Goal: Task Accomplishment & Management: Use online tool/utility

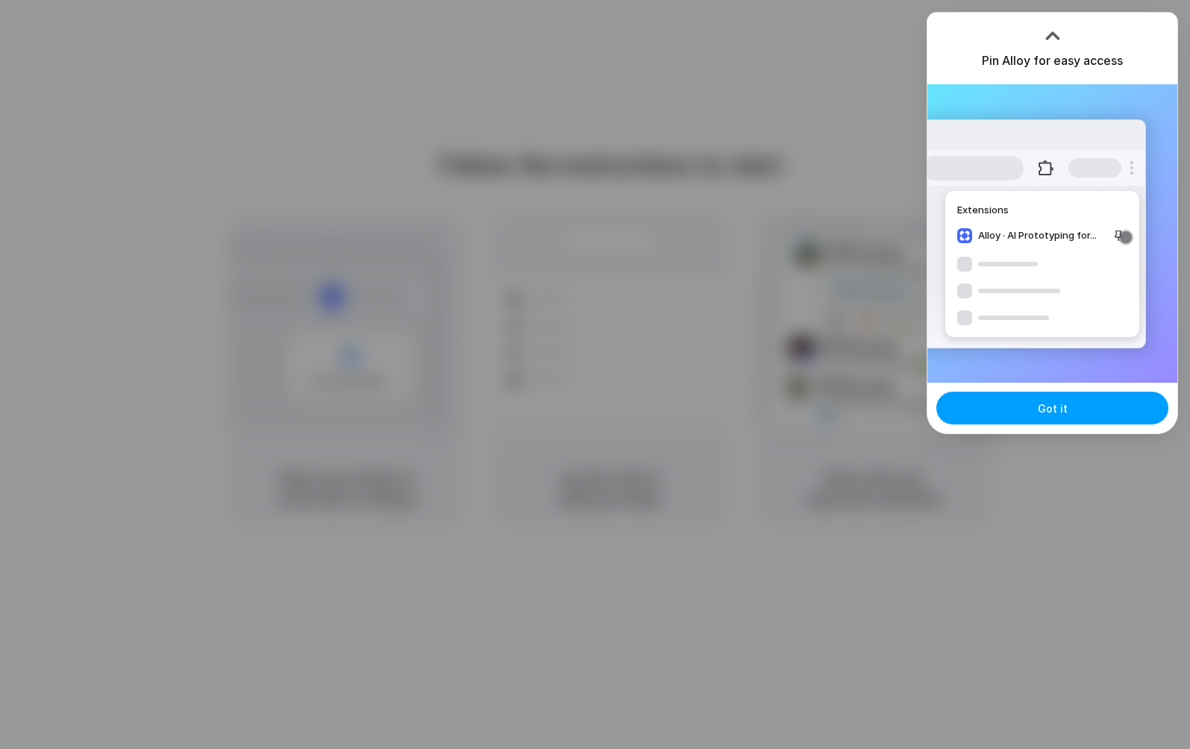
click at [1035, 408] on button "Got it" at bounding box center [1052, 408] width 232 height 33
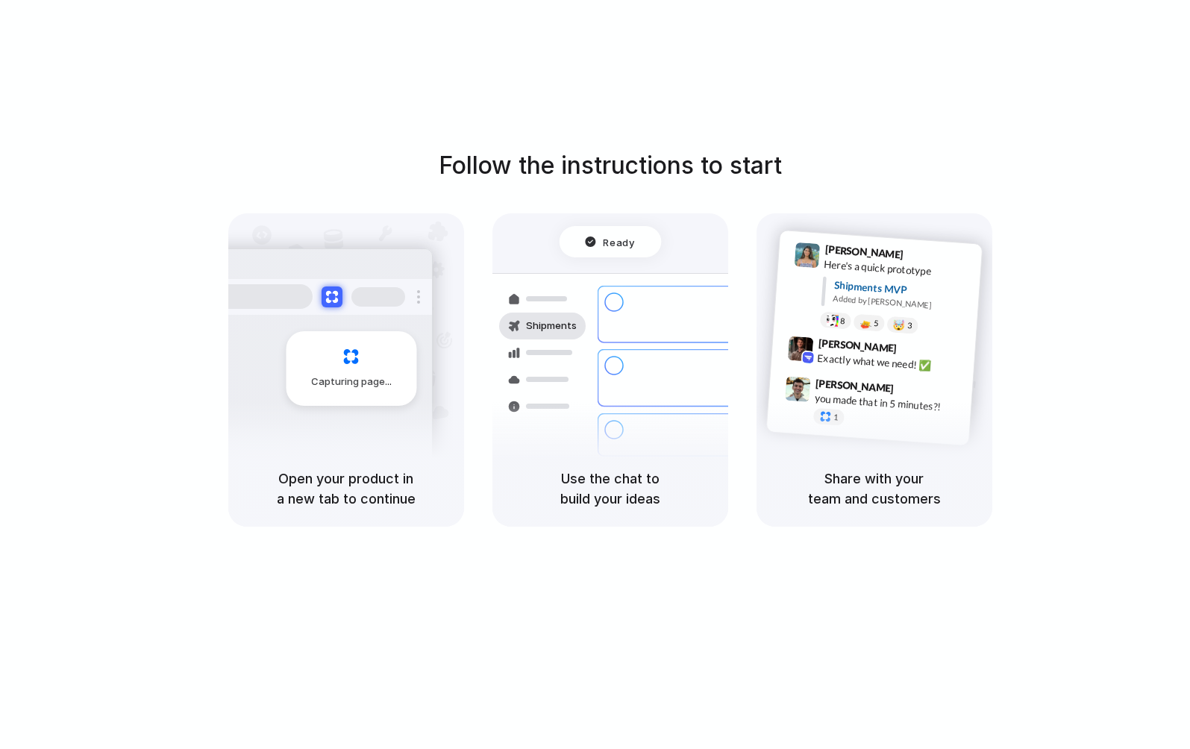
drag, startPoint x: 324, startPoint y: 490, endPoint x: 327, endPoint y: 504, distance: 14.7
click at [327, 504] on h5 "Open your product in a new tab to continue" at bounding box center [346, 488] width 200 height 40
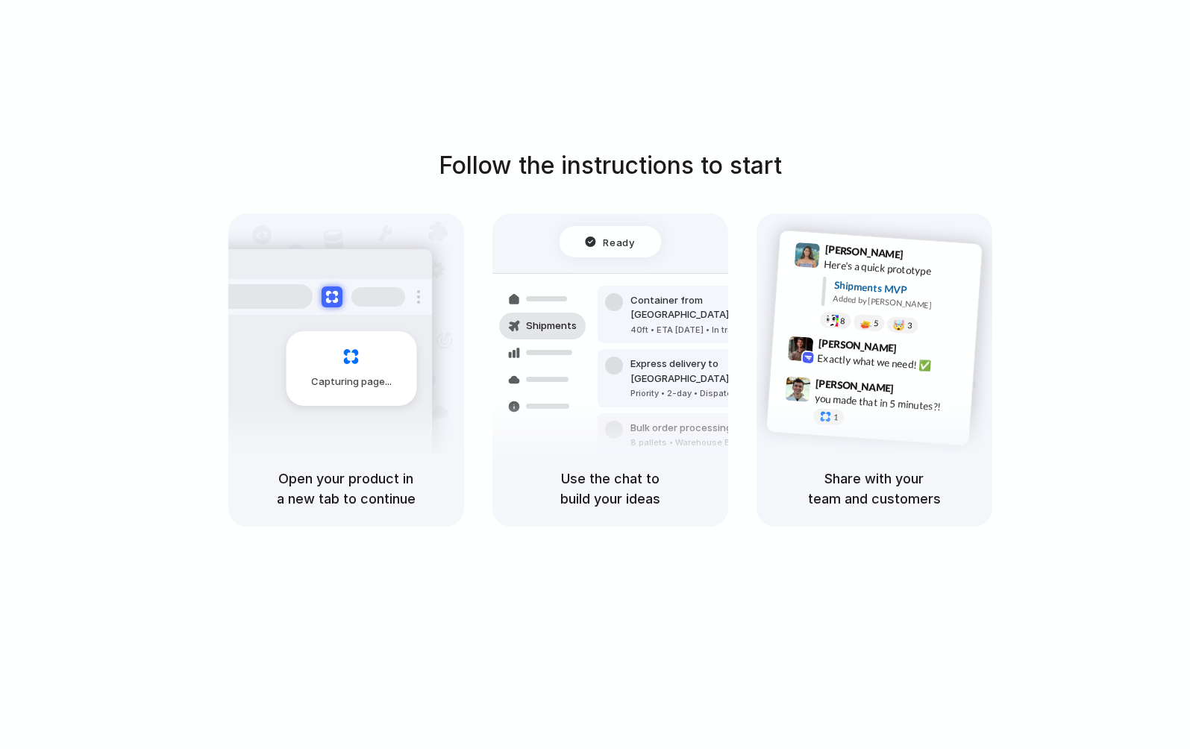
click at [619, 477] on h5 "Use the chat to build your ideas" at bounding box center [610, 488] width 200 height 40
click at [800, 521] on div "Share with your team and customers" at bounding box center [874, 489] width 236 height 76
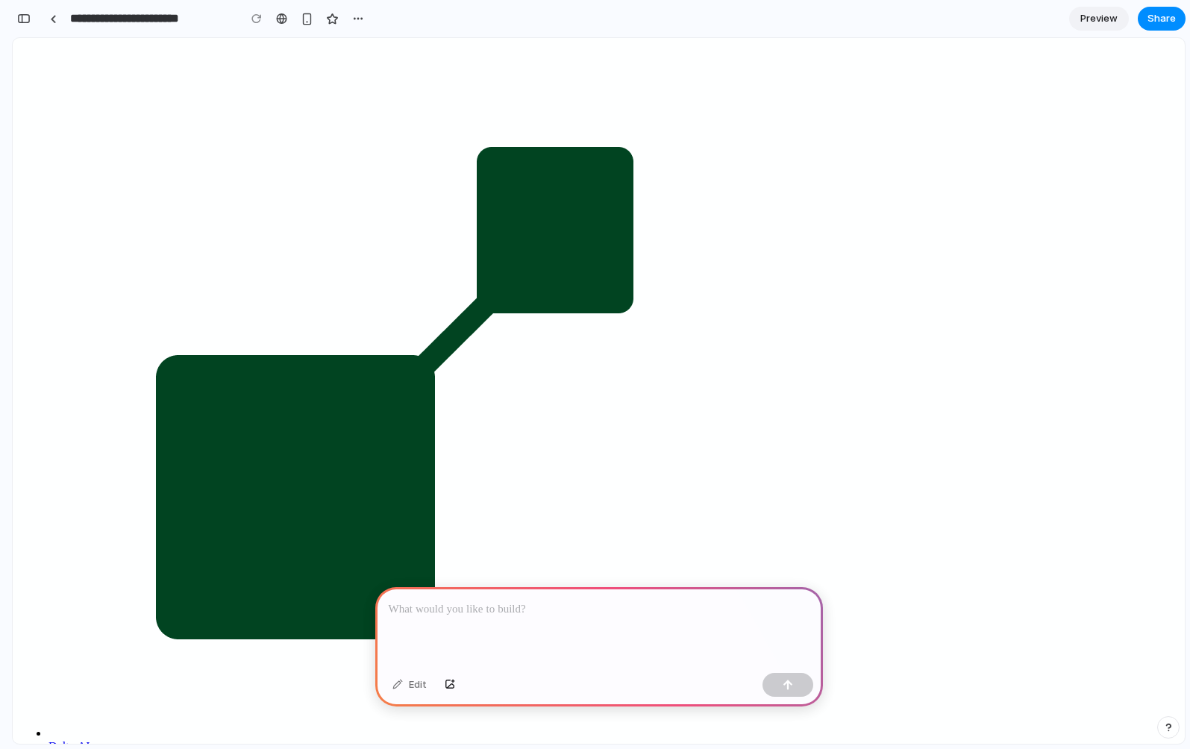
drag, startPoint x: 421, startPoint y: 603, endPoint x: 574, endPoint y: 613, distance: 153.3
click at [574, 613] on p at bounding box center [599, 609] width 421 height 18
click at [574, 612] on p at bounding box center [599, 609] width 421 height 18
click at [408, 686] on div "Edit" at bounding box center [409, 685] width 49 height 24
click at [497, 627] on div at bounding box center [599, 627] width 448 height 80
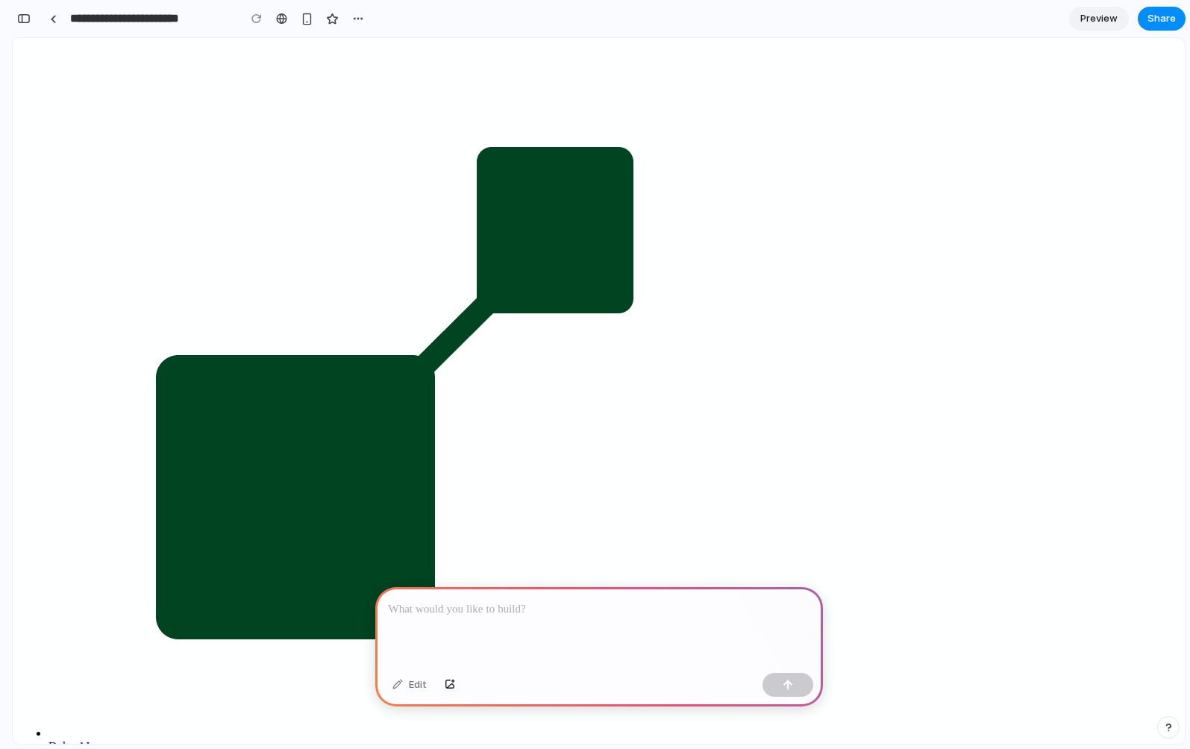
click at [527, 610] on p at bounding box center [599, 609] width 421 height 18
click at [800, 699] on div "Edit" at bounding box center [599, 687] width 448 height 40
click at [777, 685] on button "button" at bounding box center [787, 685] width 51 height 24
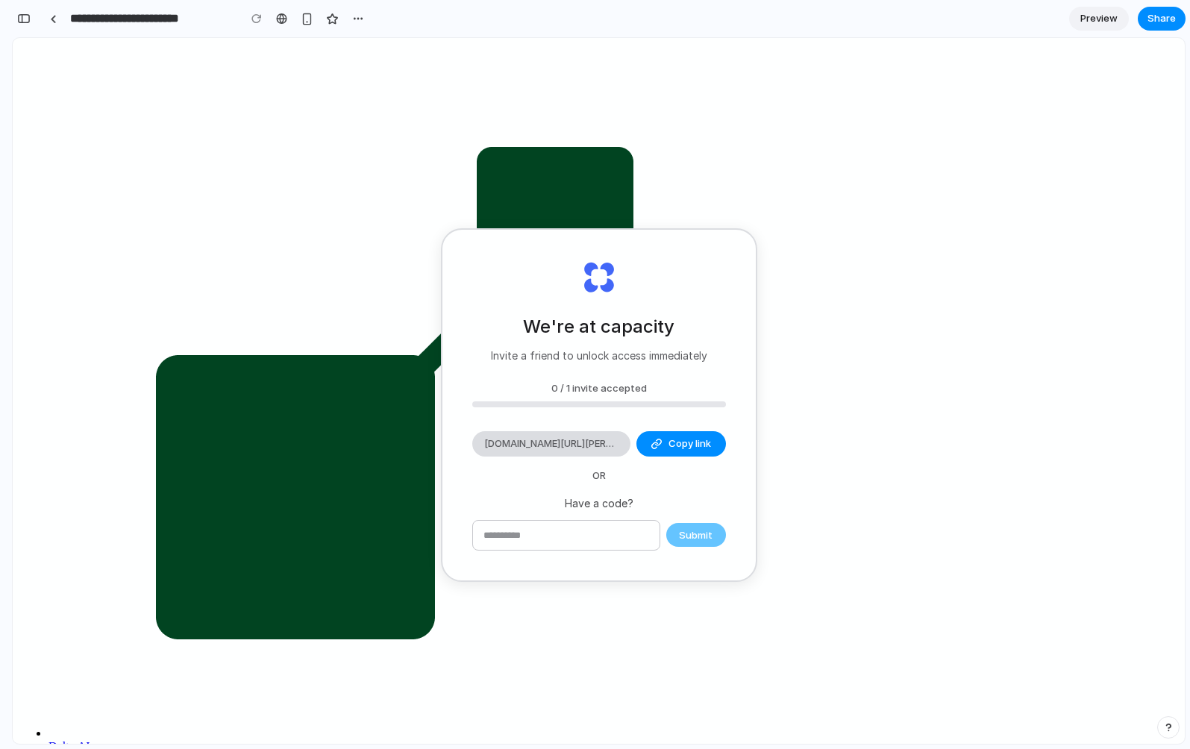
click at [604, 444] on span "[DOMAIN_NAME][URL][PERSON_NAME]" at bounding box center [551, 443] width 134 height 15
click at [581, 511] on div "Have a code? Submit" at bounding box center [599, 523] width 254 height 56
click at [581, 512] on div "Have a code? Submit" at bounding box center [599, 523] width 254 height 56
click at [567, 530] on input "text" at bounding box center [566, 536] width 186 height 30
click at [626, 324] on h2 "We're at capacity" at bounding box center [598, 326] width 151 height 27
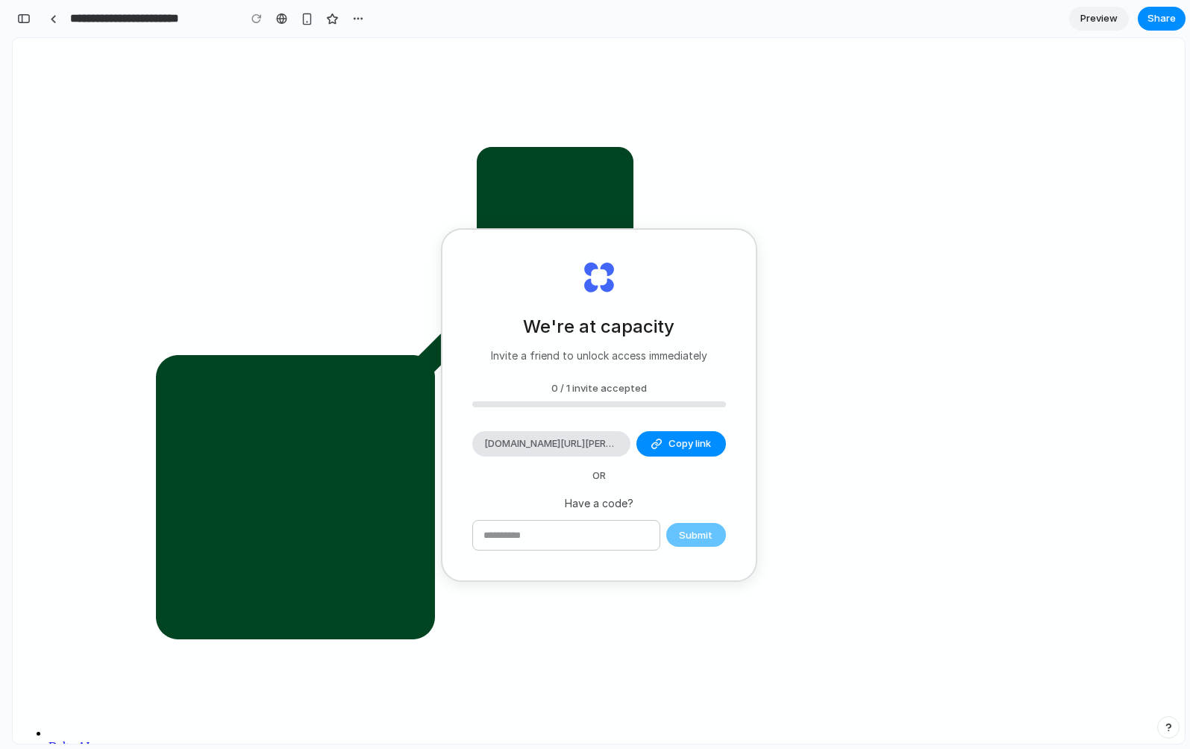
click at [626, 324] on h2 "We're at capacity" at bounding box center [598, 326] width 151 height 27
click at [611, 275] on div "We're at capacity Invite a friend to unlock access immediately 0 / 1 invite acc…" at bounding box center [598, 405] width 313 height 351
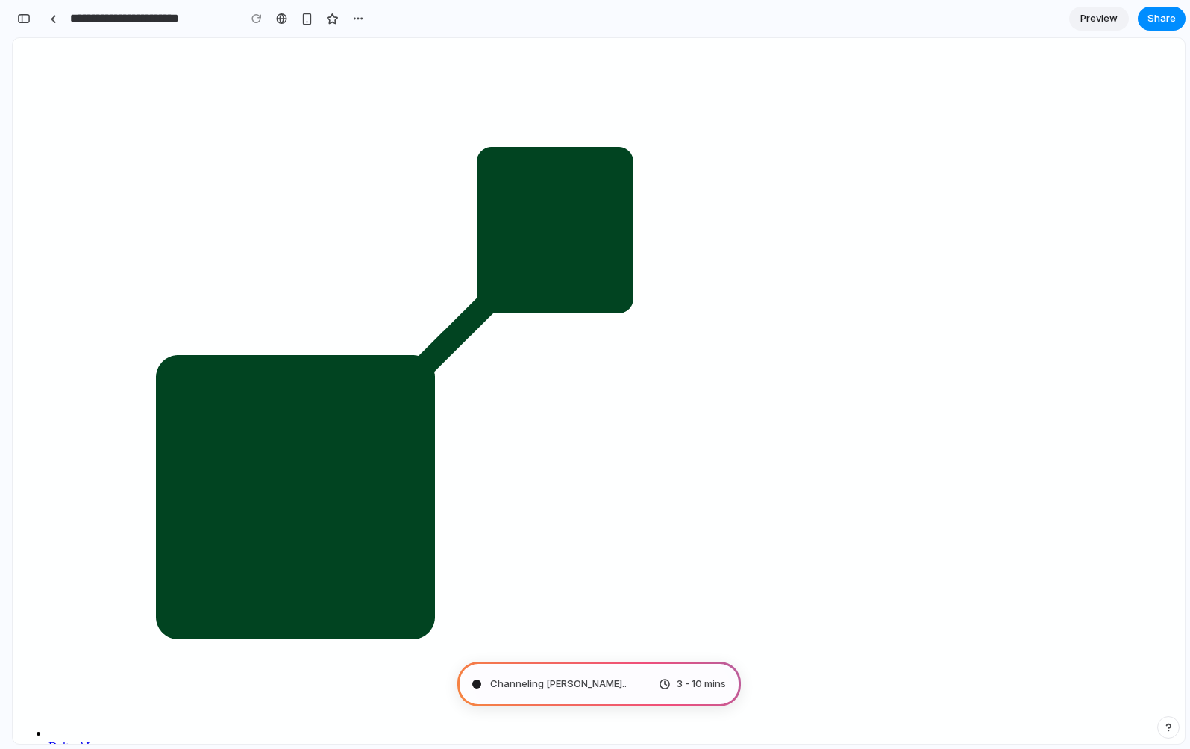
click at [551, 690] on span "Channeling [PERSON_NAME] .." at bounding box center [558, 684] width 137 height 15
click at [534, 680] on span "Assembling puzzle pieces" at bounding box center [551, 684] width 122 height 15
type input "**********"
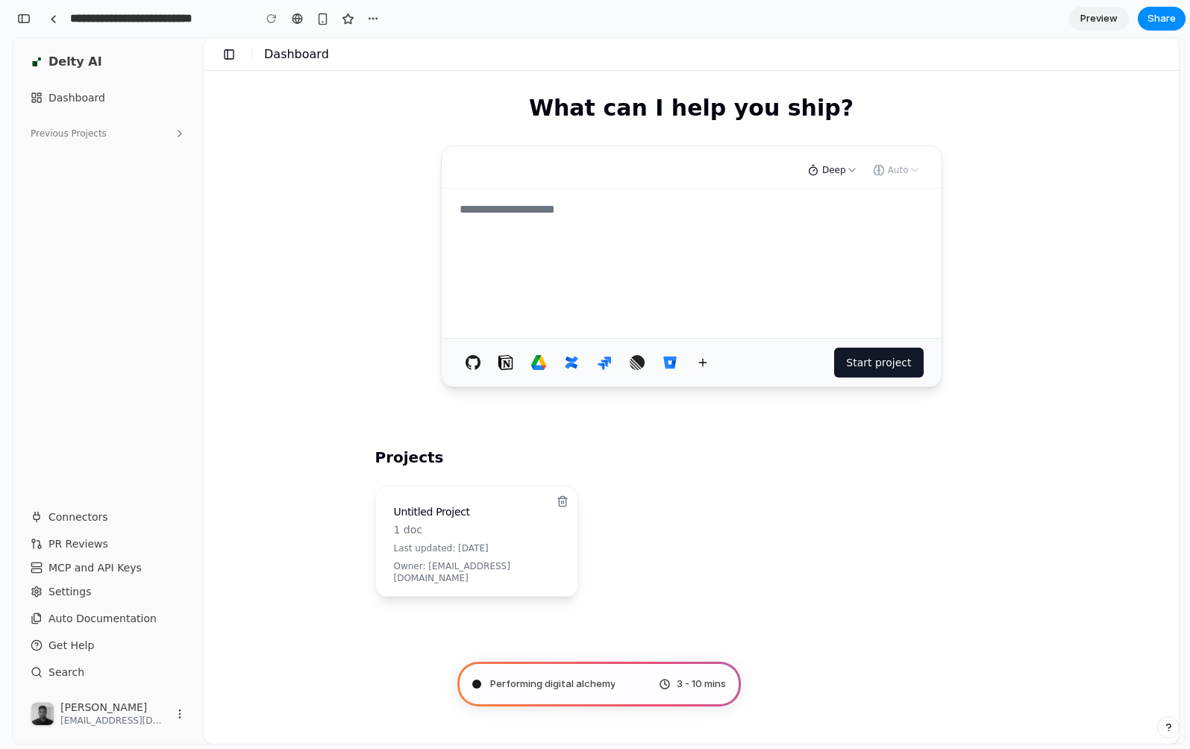
click at [632, 687] on div "Performing digital alchemy 3 - 10 mins" at bounding box center [598, 684] width 283 height 45
click at [513, 678] on span "Distilling requirements" at bounding box center [542, 684] width 105 height 15
drag, startPoint x: 515, startPoint y: 684, endPoint x: 662, endPoint y: 694, distance: 147.3
click at [658, 686] on div "Distilling requirements ... 3 - 10 mins" at bounding box center [598, 684] width 283 height 45
click at [694, 685] on span "3 - 10 mins" at bounding box center [701, 684] width 49 height 15
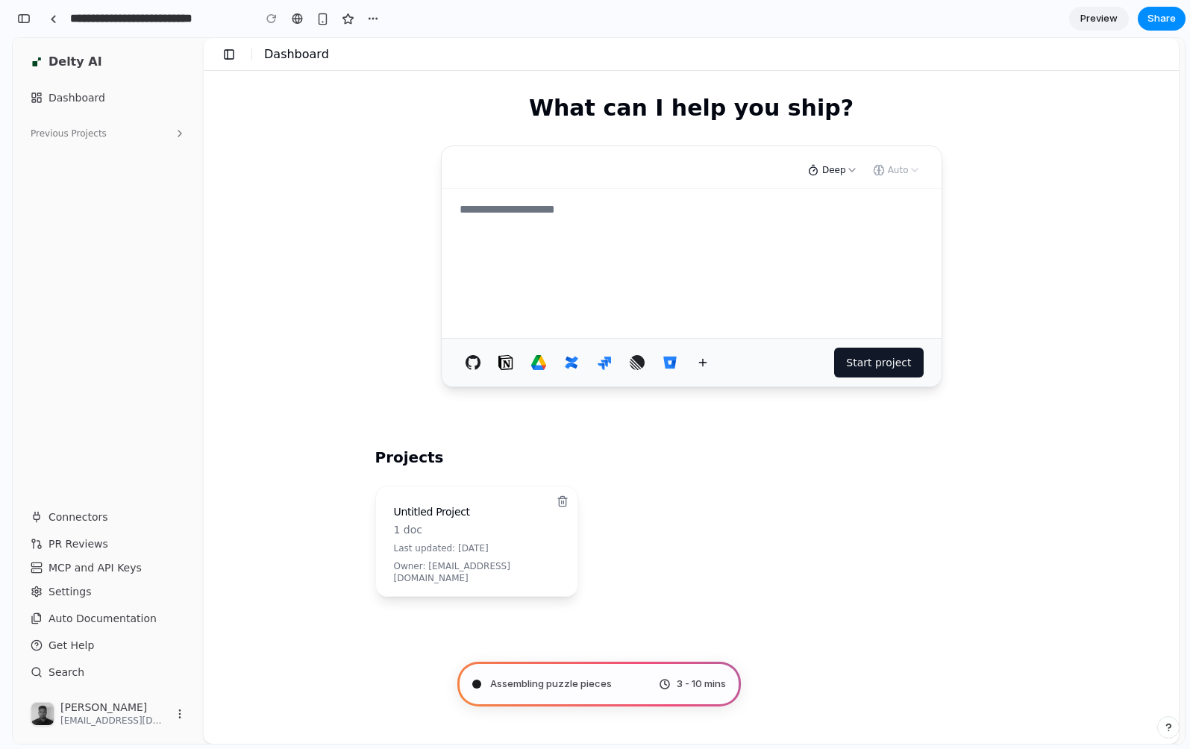
click at [536, 682] on span "Assembling puzzle pieces" at bounding box center [551, 684] width 122 height 15
click at [536, 682] on span "Assembling puzzle pieces ." at bounding box center [552, 684] width 124 height 15
click at [536, 682] on span "Assembling puzzle pieces" at bounding box center [551, 684] width 122 height 15
click at [574, 683] on span "Assembling puzzle pieces" at bounding box center [551, 684] width 122 height 15
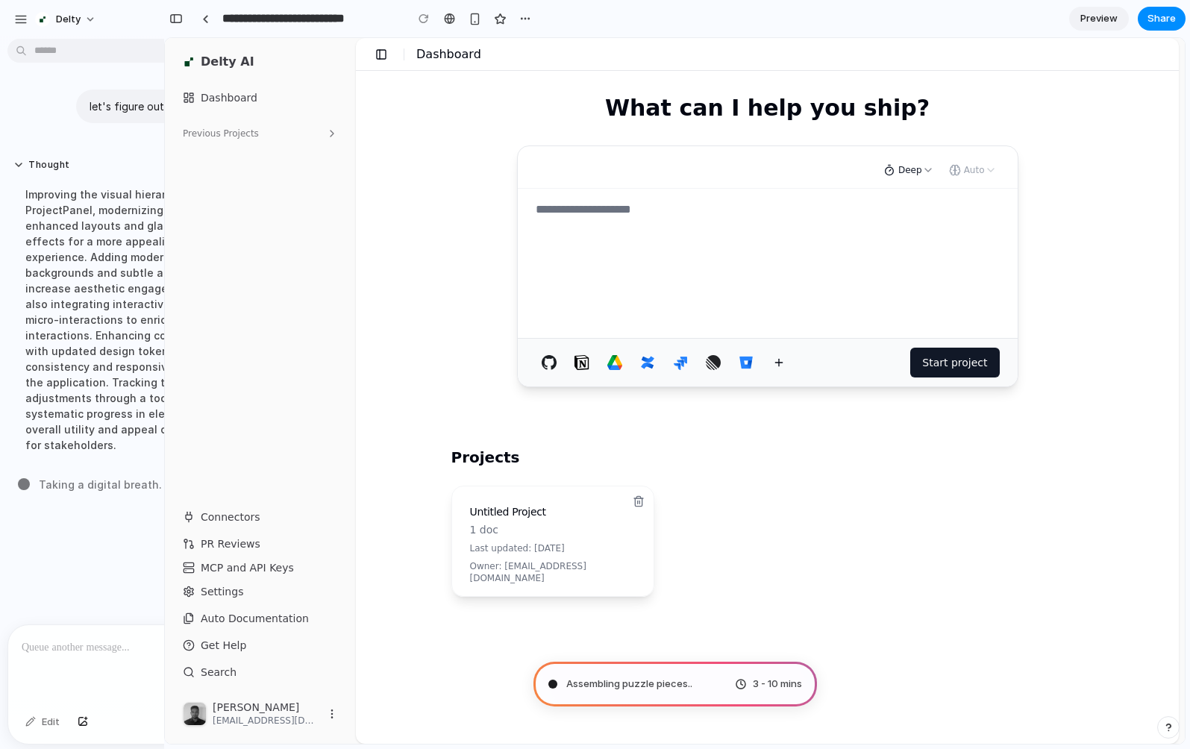
click at [56, 213] on div "Improving the visual hierarchy of the ProjectPanel, modernizing it with enhance…" at bounding box center [137, 320] width 249 height 284
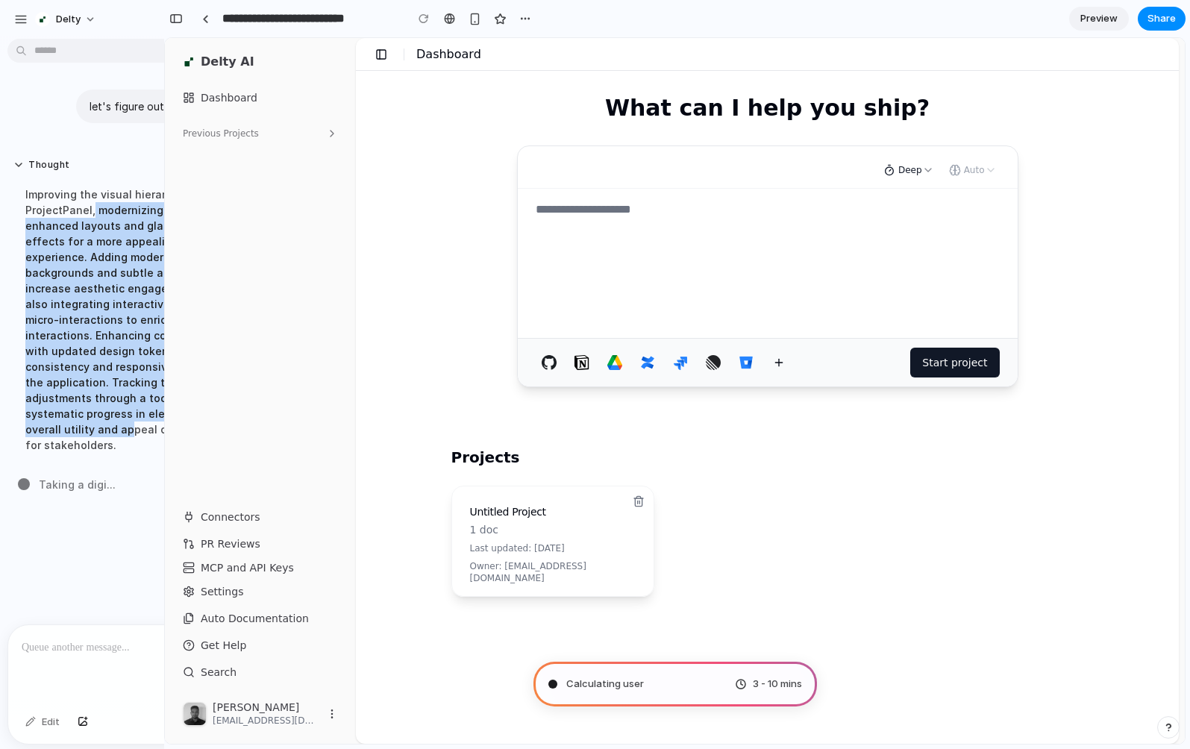
drag, startPoint x: 92, startPoint y: 410, endPoint x: 89, endPoint y: 207, distance: 203.7
click at [90, 207] on div "Improving the visual hierarchy of the ProjectPanel, modernizing it with enhance…" at bounding box center [137, 320] width 249 height 284
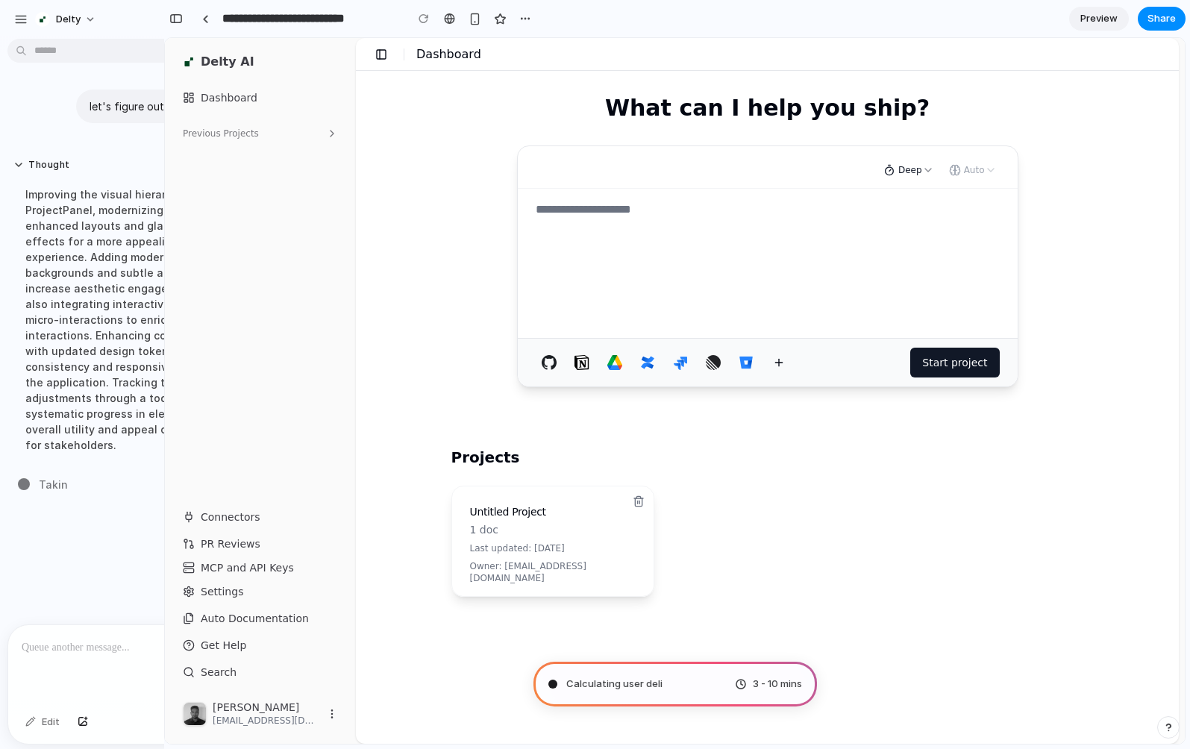
click at [89, 207] on div "Improving the visual hierarchy of the ProjectPanel, modernizing it with enhance…" at bounding box center [137, 320] width 249 height 284
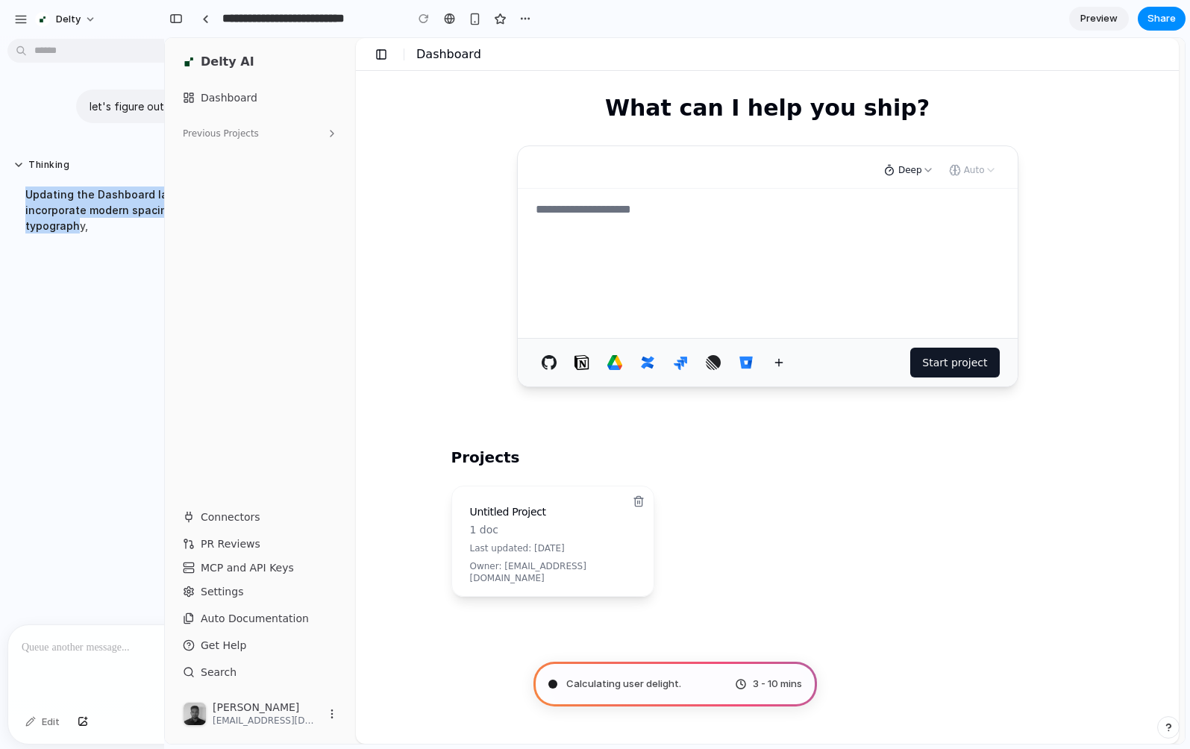
drag, startPoint x: 87, startPoint y: 494, endPoint x: 76, endPoint y: 221, distance: 273.2
click at [76, 221] on div "let's figure out how to modernize this page Thinking Updating the Dashboard lay…" at bounding box center [163, 335] width 327 height 580
click at [76, 221] on div "Updating the Dashboard layout to incorporate modern spacing and typography, enh…" at bounding box center [137, 226] width 249 height 96
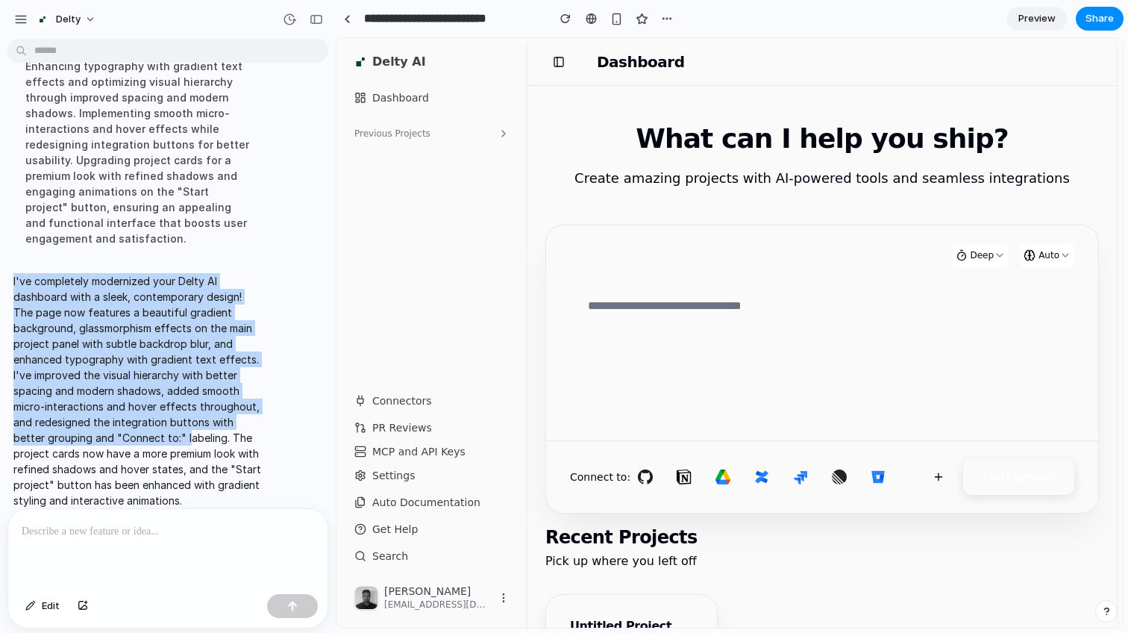
drag, startPoint x: 157, startPoint y: 427, endPoint x: 168, endPoint y: 251, distance: 175.7
click at [168, 264] on div "I've completely modernized your Delty AI dashboard with a sleek, contemporary d…" at bounding box center [137, 390] width 261 height 253
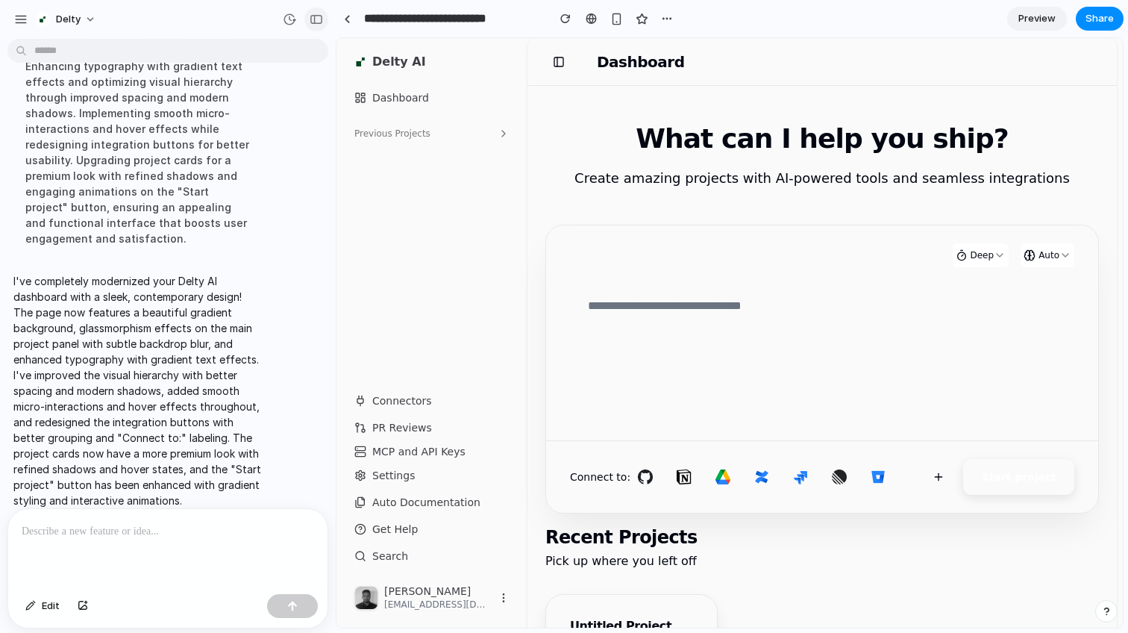
click at [321, 19] on div "button" at bounding box center [316, 19] width 13 height 10
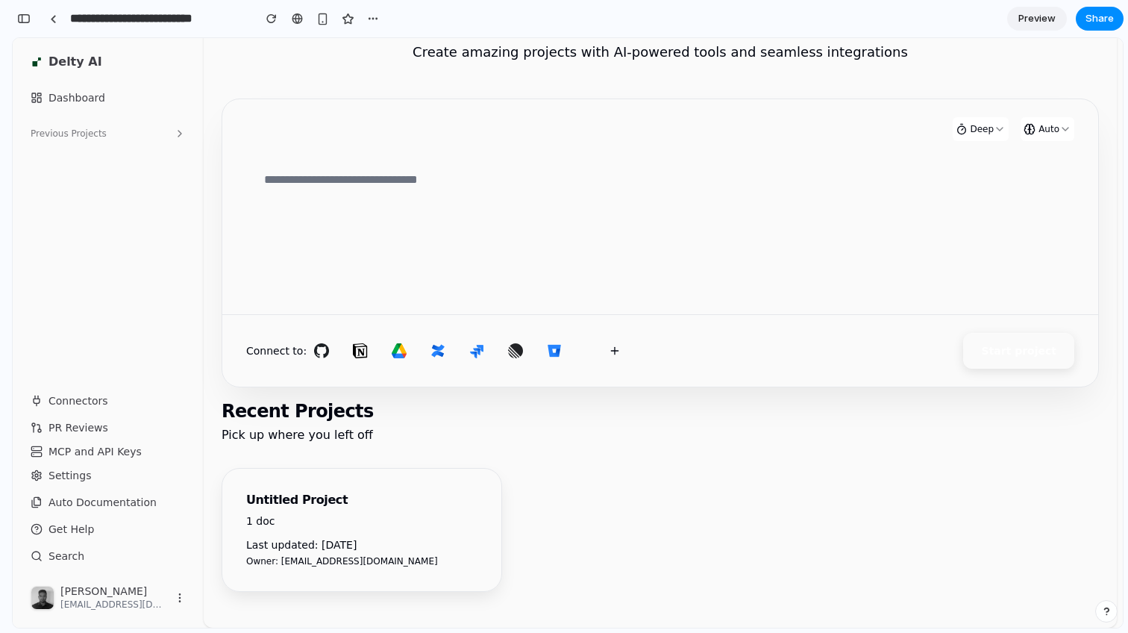
scroll to position [112, 0]
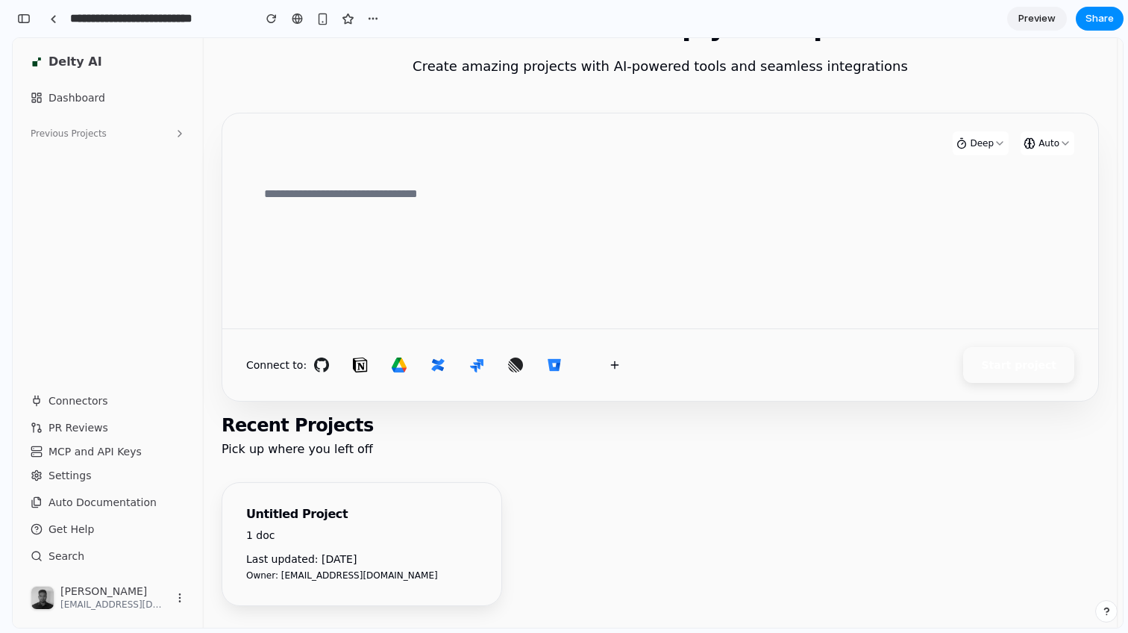
click at [977, 245] on textarea at bounding box center [660, 247] width 828 height 149
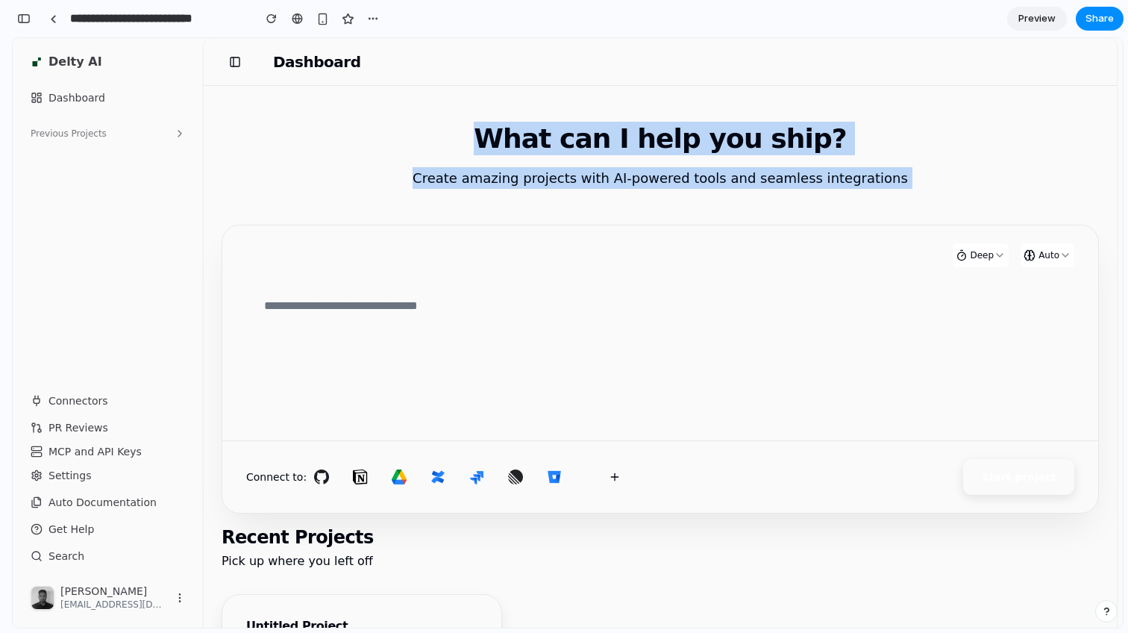
drag, startPoint x: 835, startPoint y: 239, endPoint x: 752, endPoint y: 80, distance: 179.5
click at [752, 80] on main "Dashboard What can I help you ship? Create amazing projects with AI-powered too…" at bounding box center [660, 395] width 913 height 715
click at [753, 80] on header "Dashboard" at bounding box center [660, 62] width 913 height 48
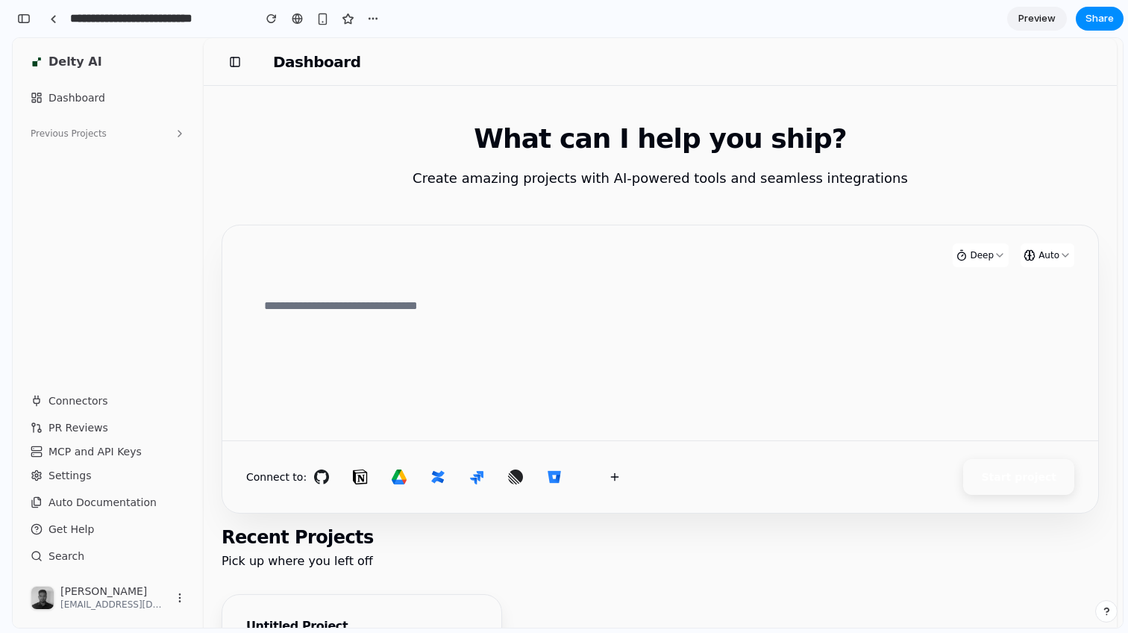
click at [322, 54] on h1 "Dashboard" at bounding box center [316, 61] width 87 height 21
click at [304, 19] on link at bounding box center [297, 18] width 22 height 22
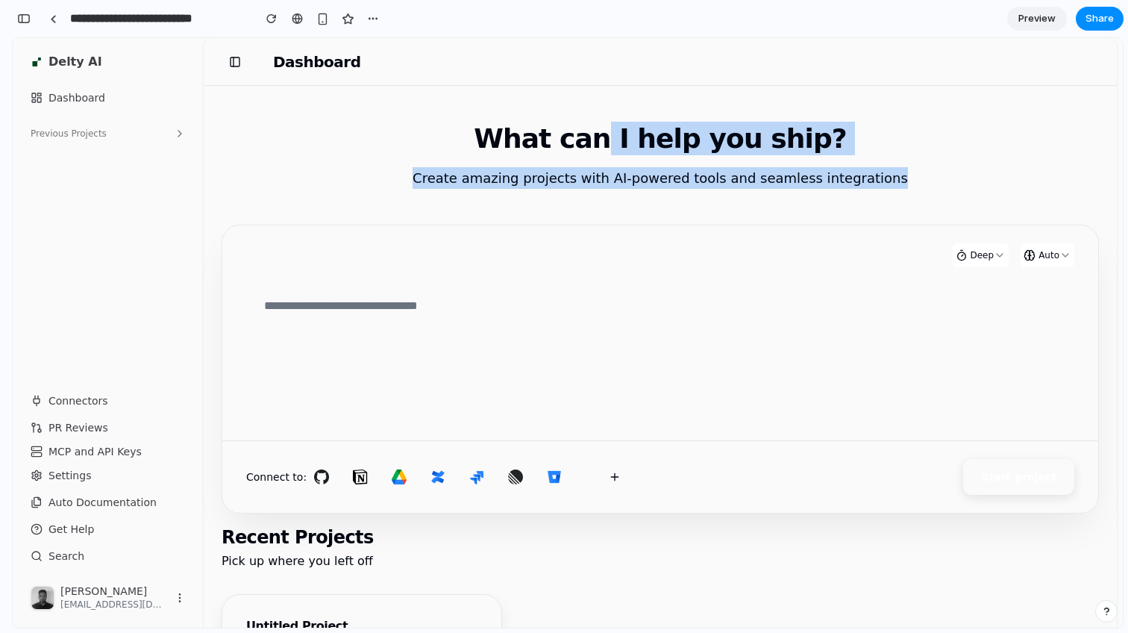
drag, startPoint x: 609, startPoint y: 189, endPoint x: 621, endPoint y: 125, distance: 66.0
click at [621, 125] on div "What can I help you ship? Create amazing projects with AI-powered tools and sea…" at bounding box center [660, 420] width 913 height 668
click at [621, 125] on h1 "What can I help you ship?" at bounding box center [660, 139] width 877 height 34
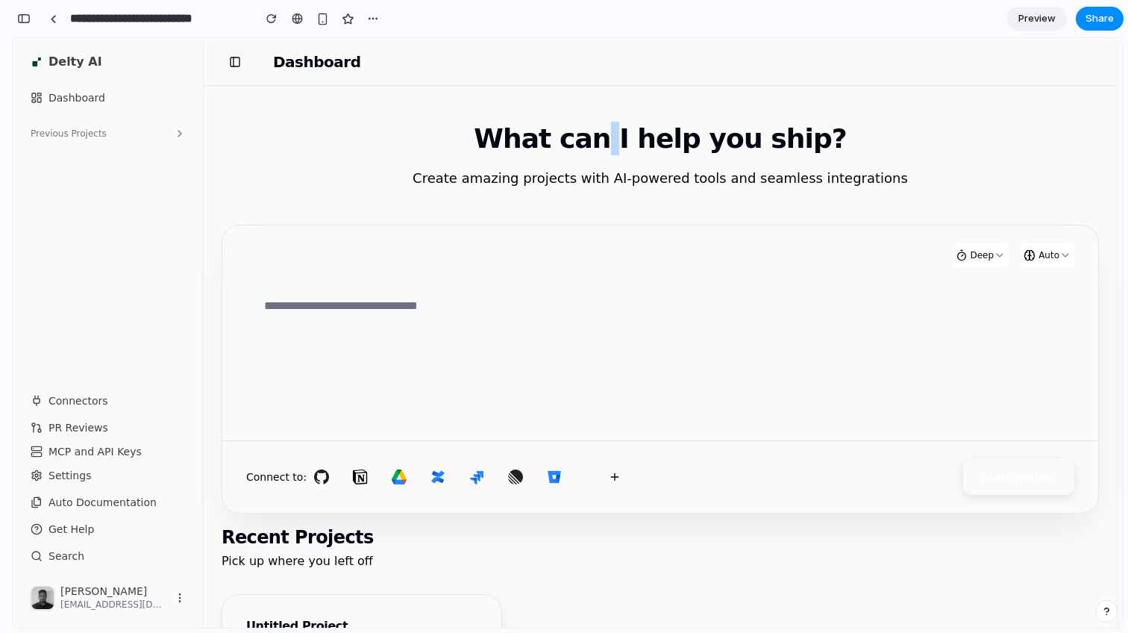
click at [621, 125] on h1 "What can I help you ship?" at bounding box center [660, 139] width 877 height 34
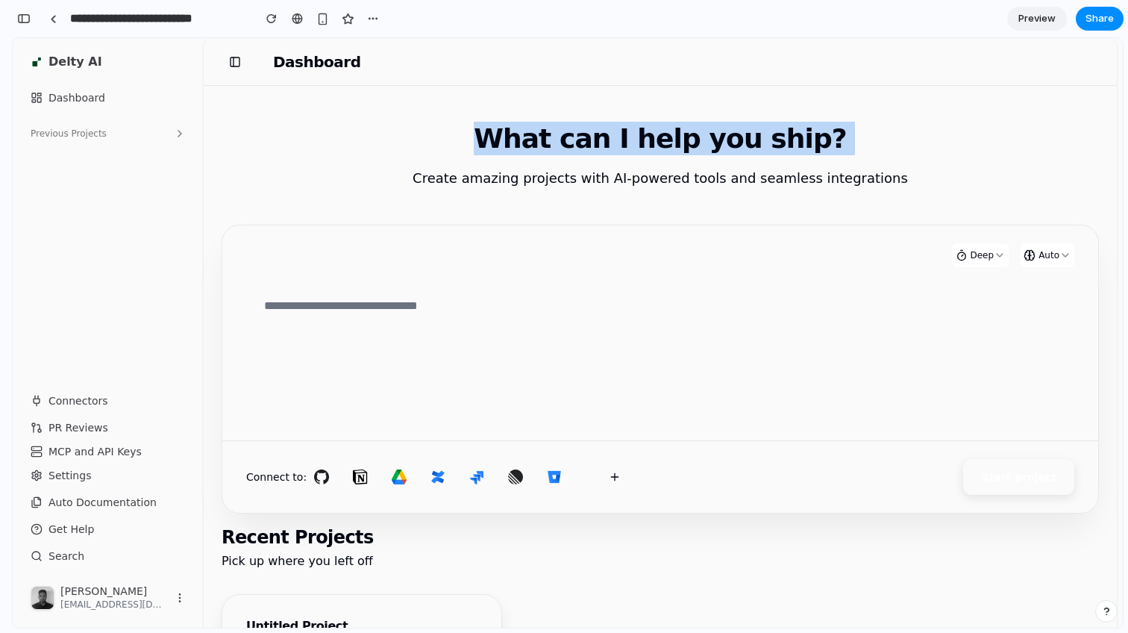
click at [621, 125] on h1 "What can I help you ship?" at bounding box center [660, 139] width 877 height 34
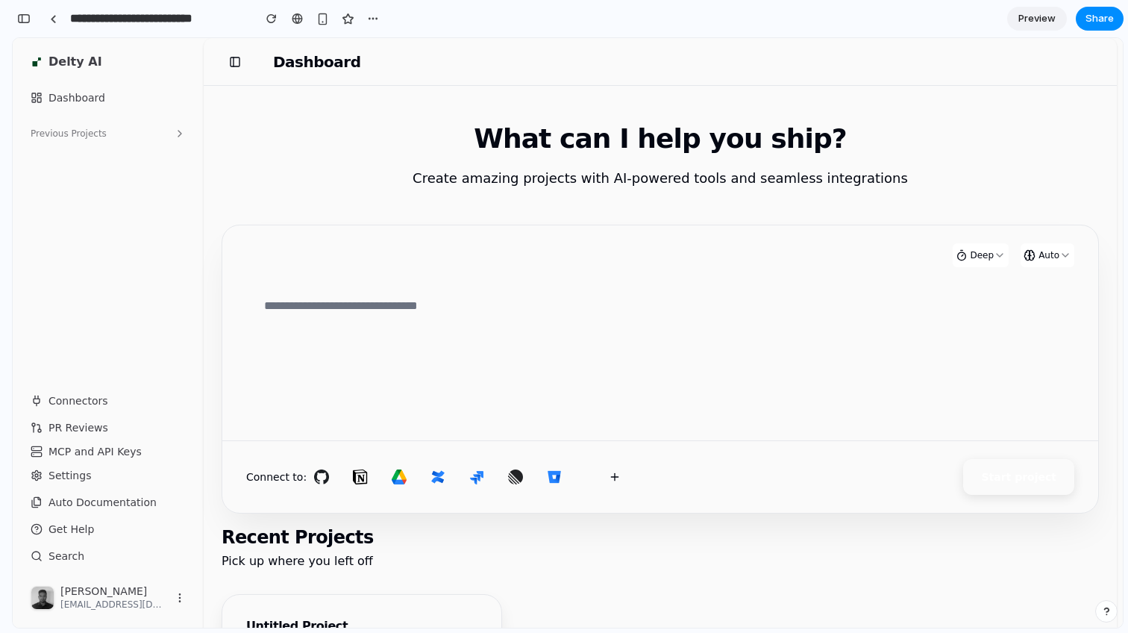
click at [621, 184] on p "Create amazing projects with AI-powered tools and seamless integrations" at bounding box center [660, 178] width 501 height 22
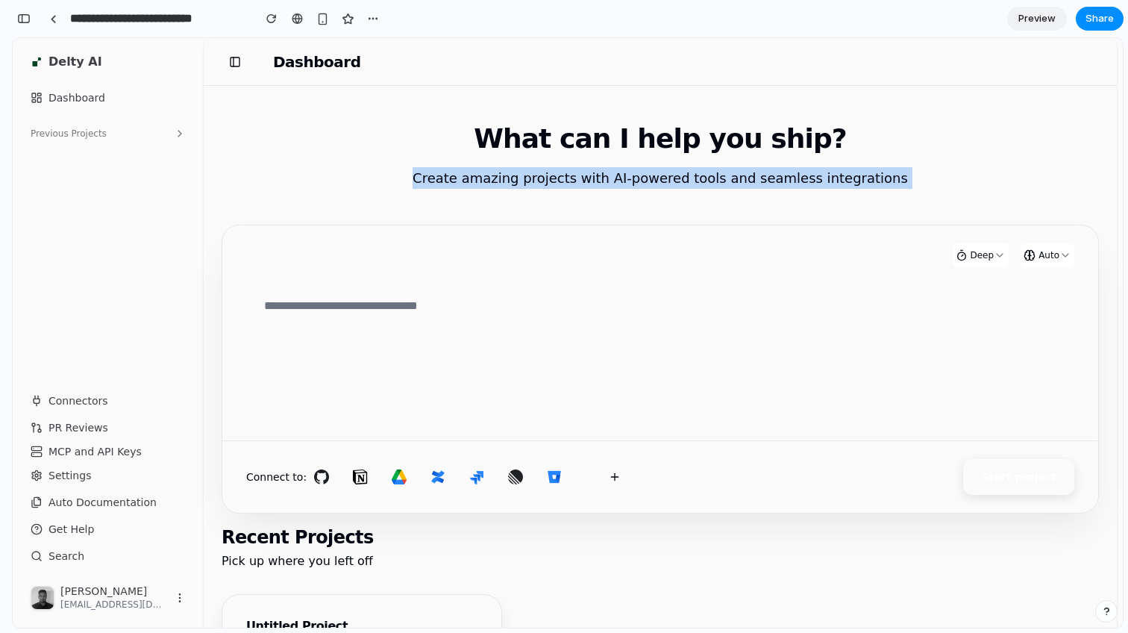
click at [621, 184] on p "Create amazing projects with AI-powered tools and seamless integrations" at bounding box center [660, 178] width 501 height 22
click at [621, 203] on div "What can I help you ship? Create amazing projects with AI-powered tools and sea…" at bounding box center [660, 420] width 913 height 668
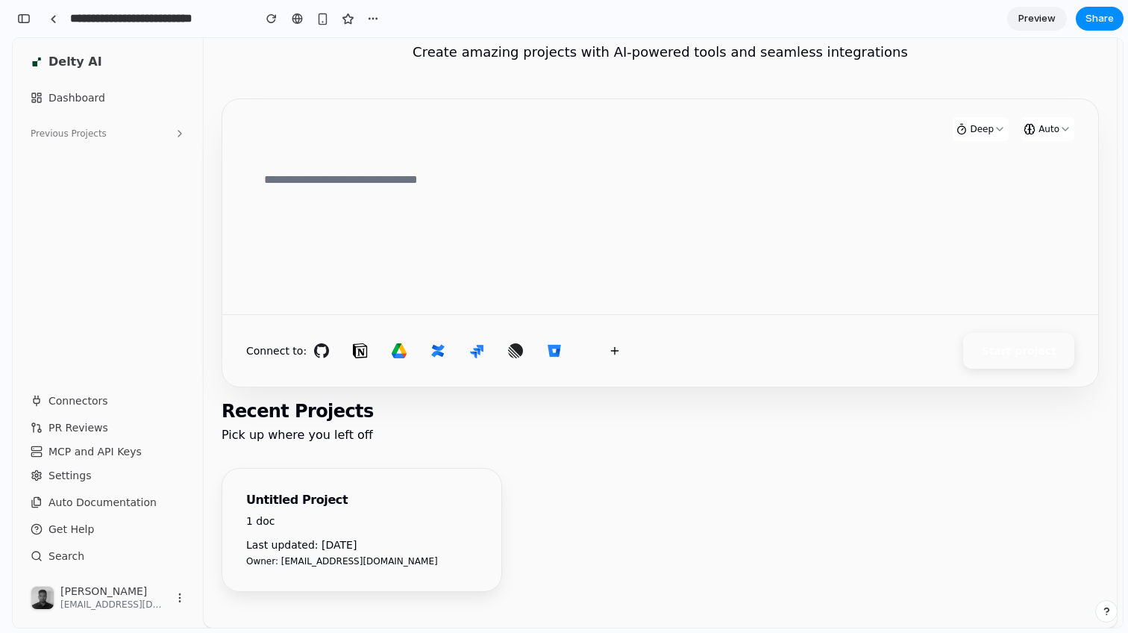
scroll to position [122, 0]
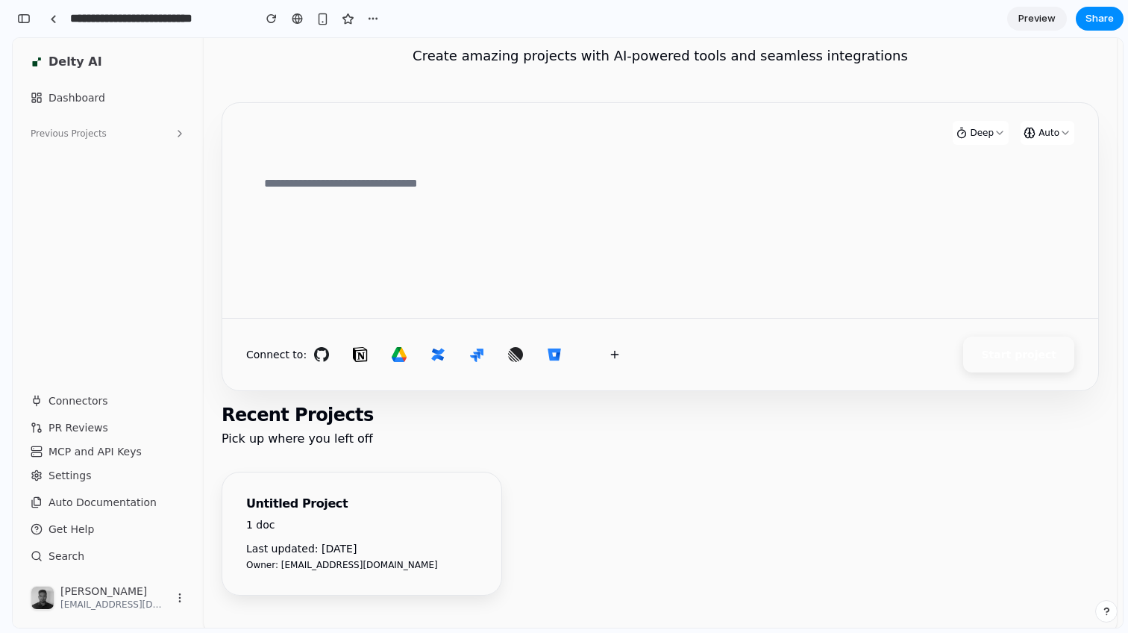
click at [583, 219] on textarea at bounding box center [660, 237] width 828 height 149
click at [319, 360] on img at bounding box center [321, 354] width 15 height 15
click at [319, 347] on img at bounding box center [321, 354] width 15 height 15
click at [337, 351] on div at bounding box center [468, 354] width 323 height 30
click at [392, 351] on img at bounding box center [399, 354] width 15 height 15
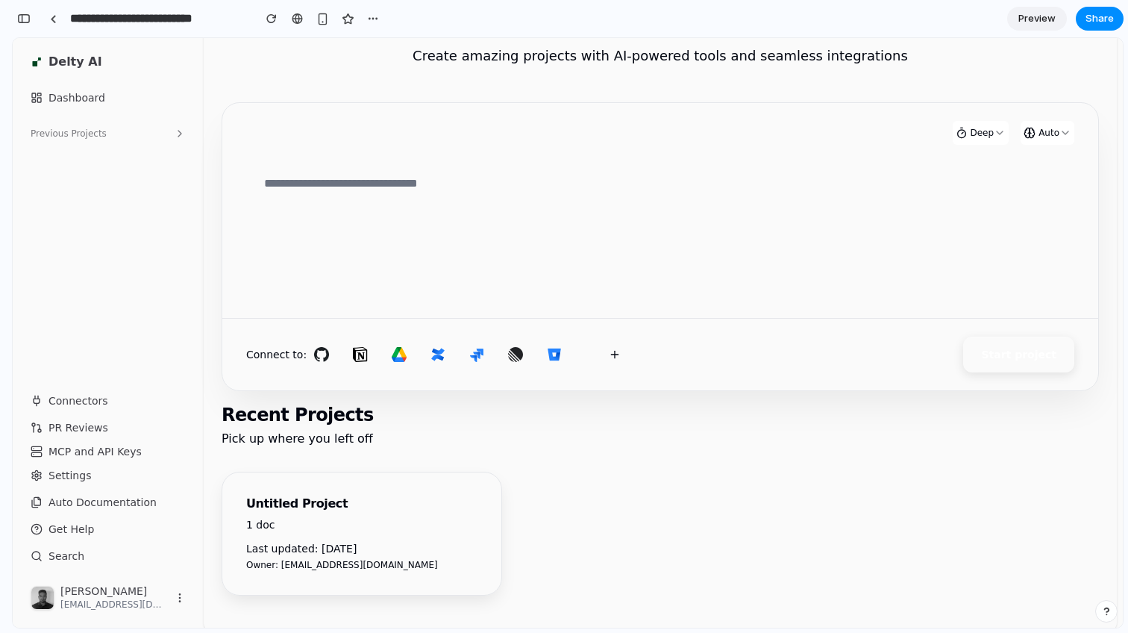
click at [551, 350] on img at bounding box center [554, 354] width 15 height 15
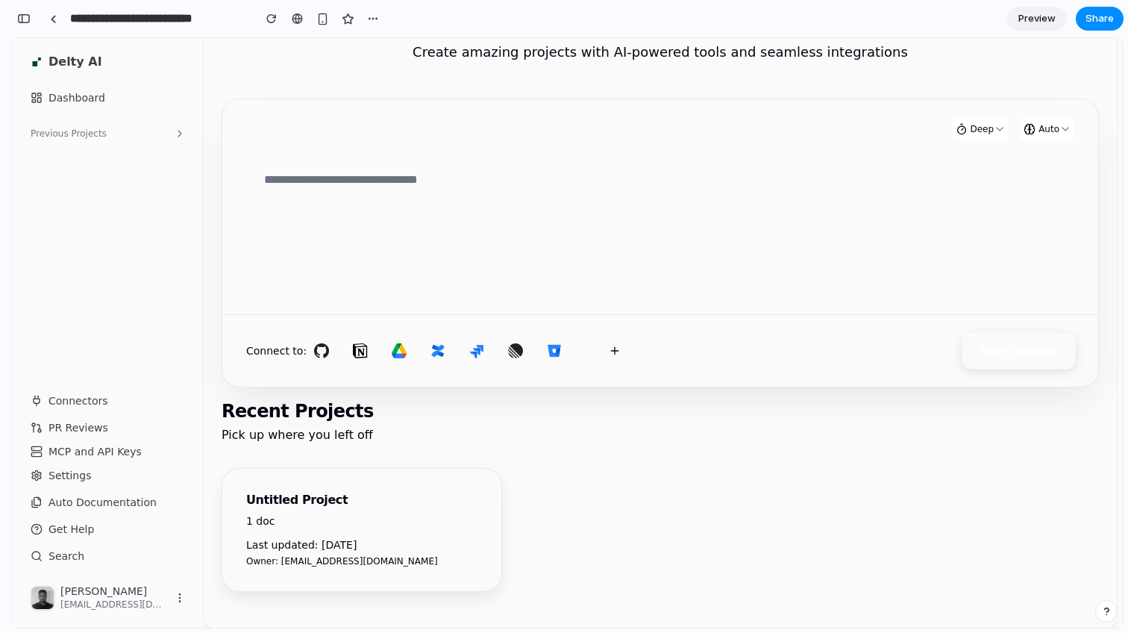
click at [1063, 348] on button "Start project" at bounding box center [1018, 351] width 113 height 37
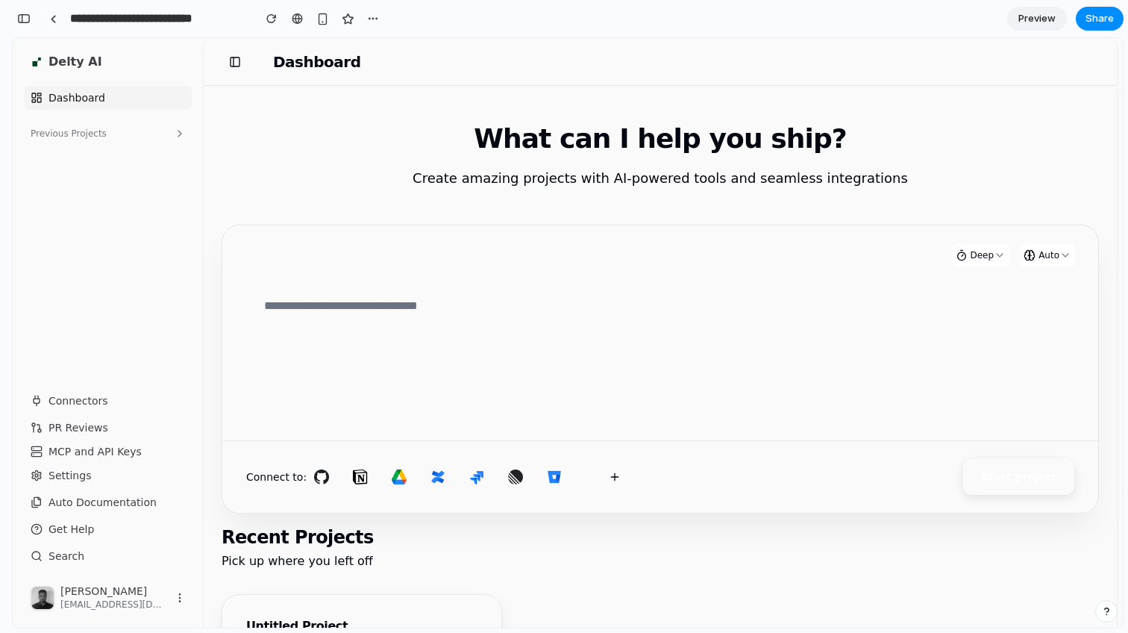
click at [98, 107] on link "Dashboard" at bounding box center [108, 98] width 167 height 24
